Goal: Find specific page/section: Find specific page/section

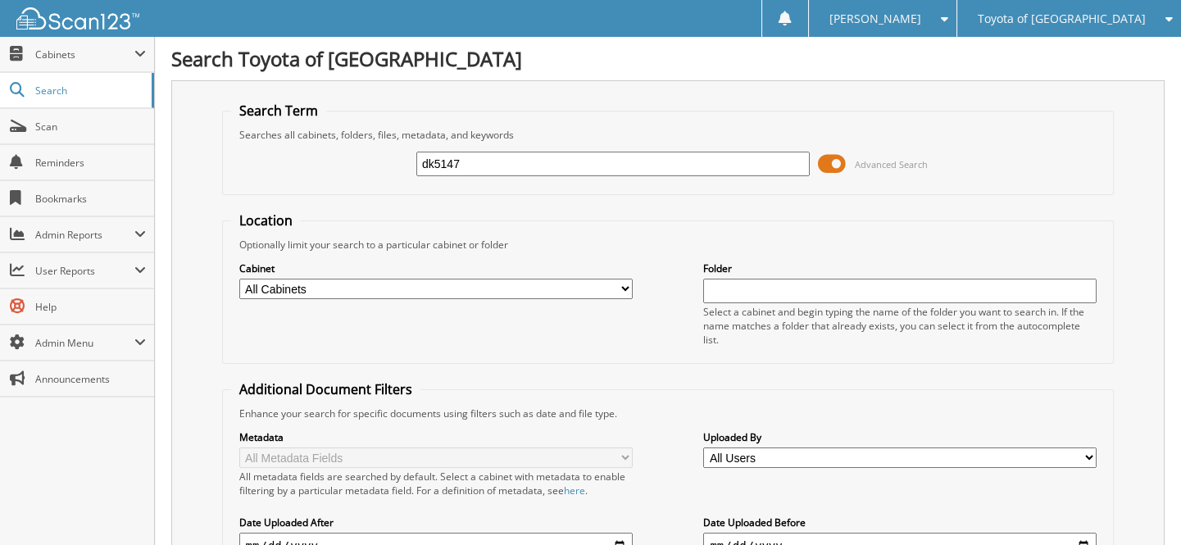
type input "dk5147"
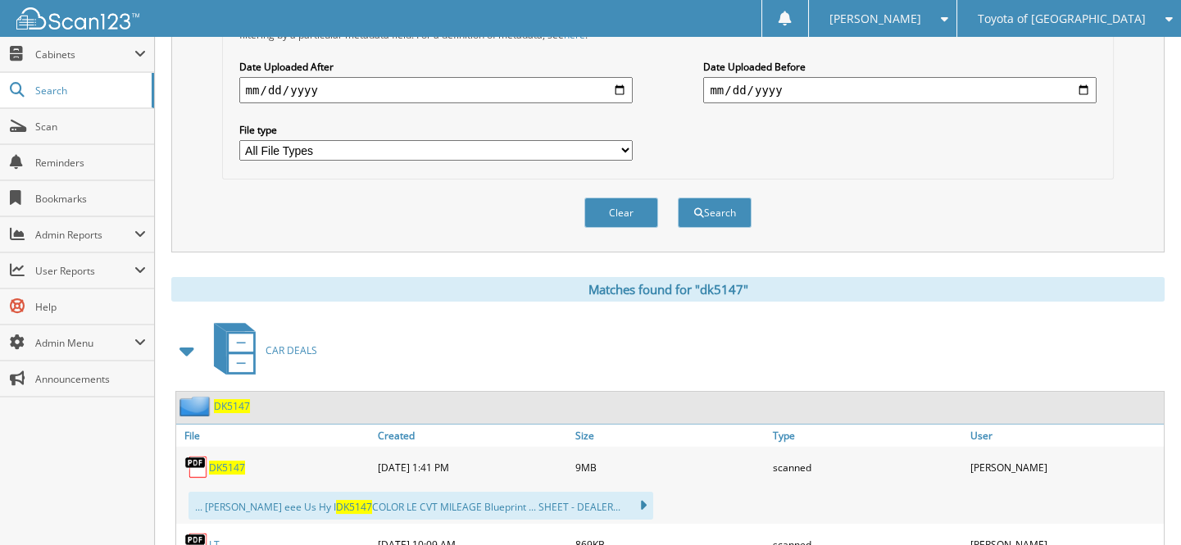
scroll to position [596, 0]
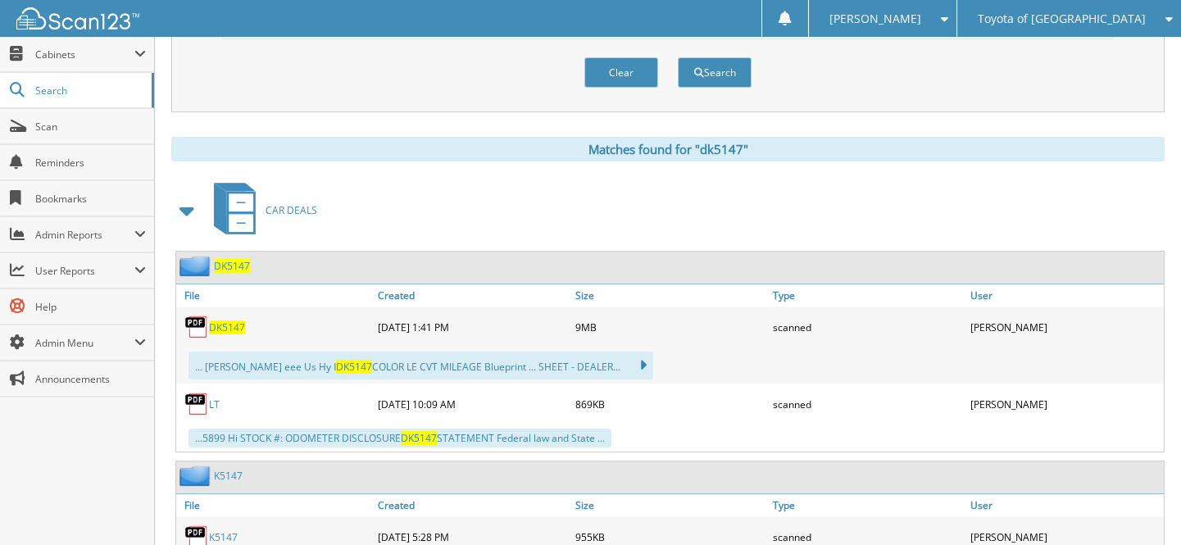
click at [213, 320] on span "DK5147" at bounding box center [227, 327] width 36 height 14
click at [1075, 16] on span "Toyota of [GEOGRAPHIC_DATA]" at bounding box center [1062, 19] width 168 height 10
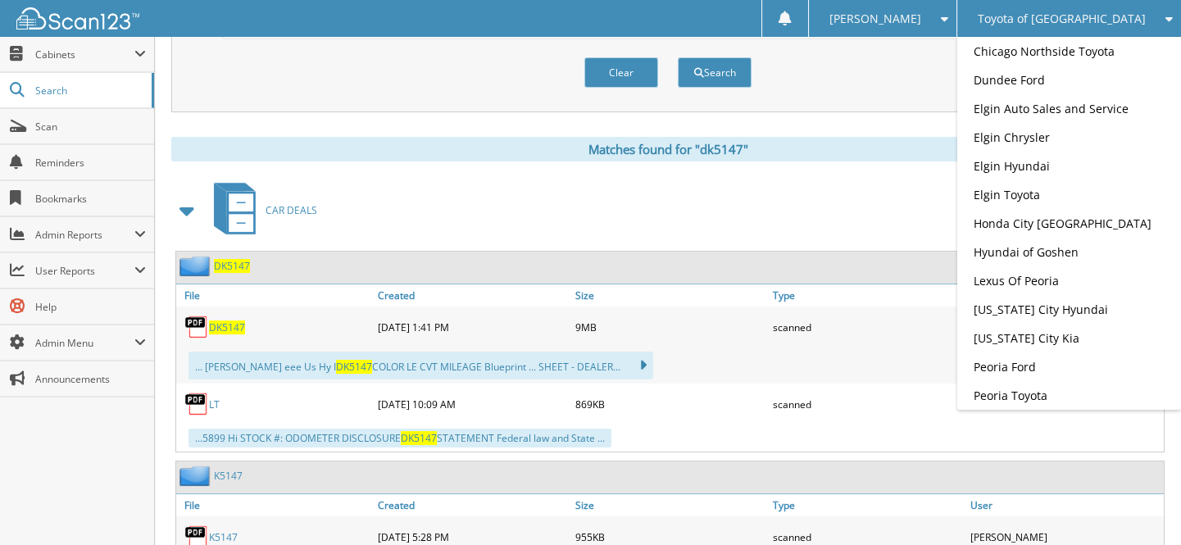
drag, startPoint x: 1038, startPoint y: 202, endPoint x: 993, endPoint y: 196, distance: 45.6
click at [1038, 180] on link "Elgin Hyundai" at bounding box center [1069, 166] width 224 height 29
